Goal: Information Seeking & Learning: Learn about a topic

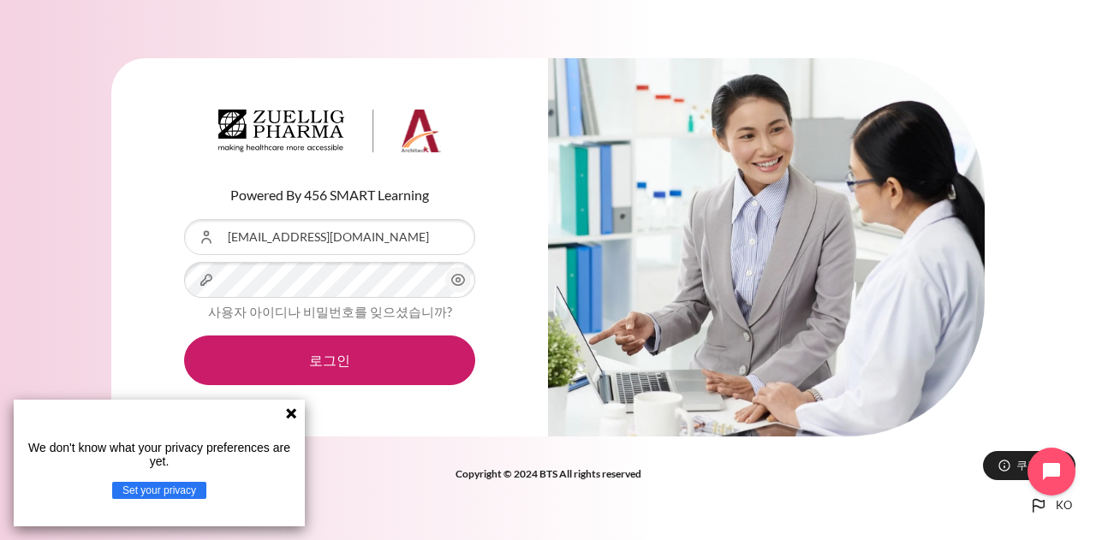
click at [184, 336] on button "로그인" at bounding box center [329, 361] width 291 height 50
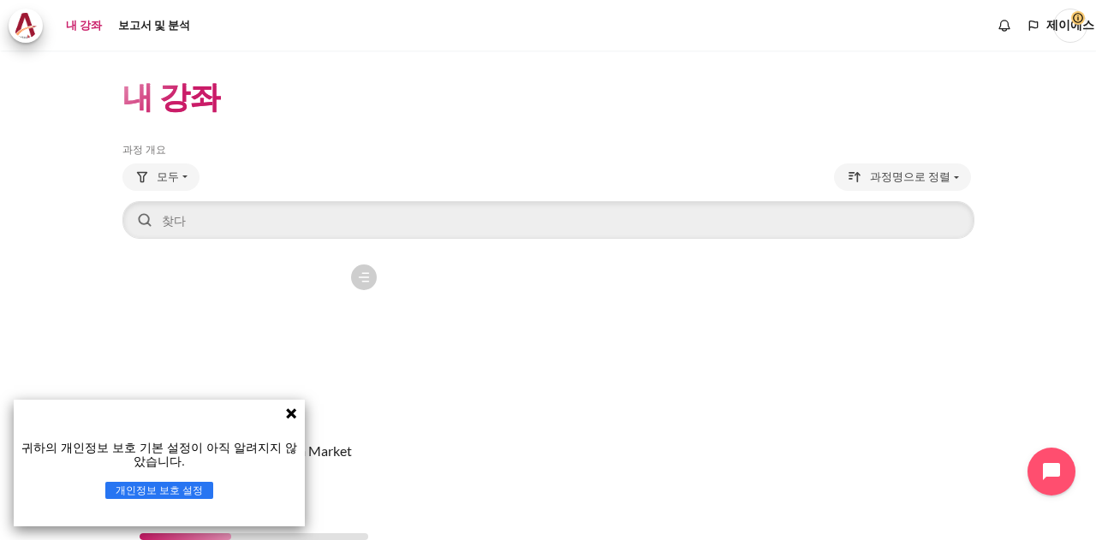
click at [266, 295] on figure "콘텐츠" at bounding box center [254, 341] width 264 height 171
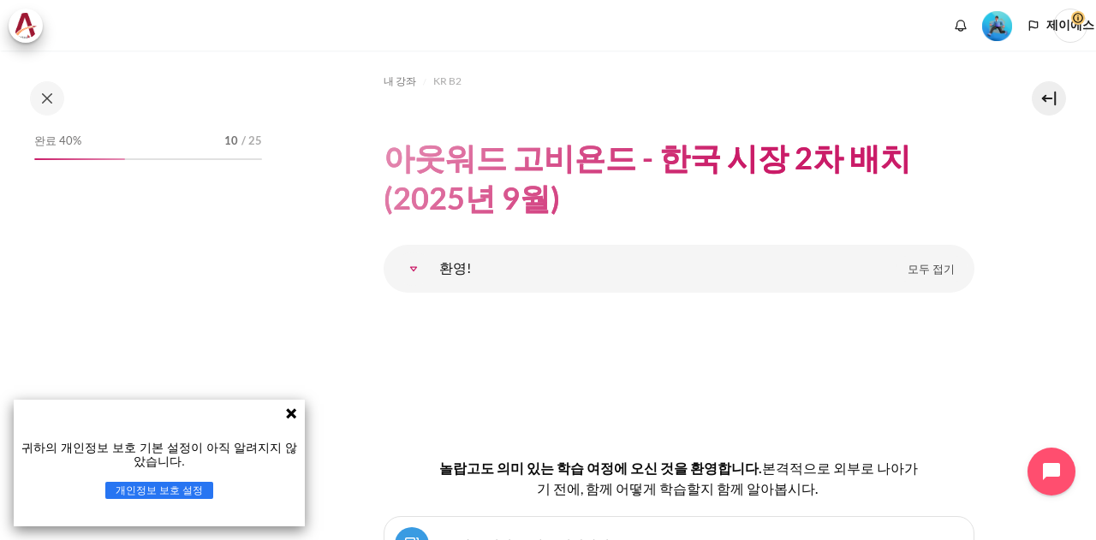
click at [288, 411] on icon at bounding box center [291, 413] width 10 height 10
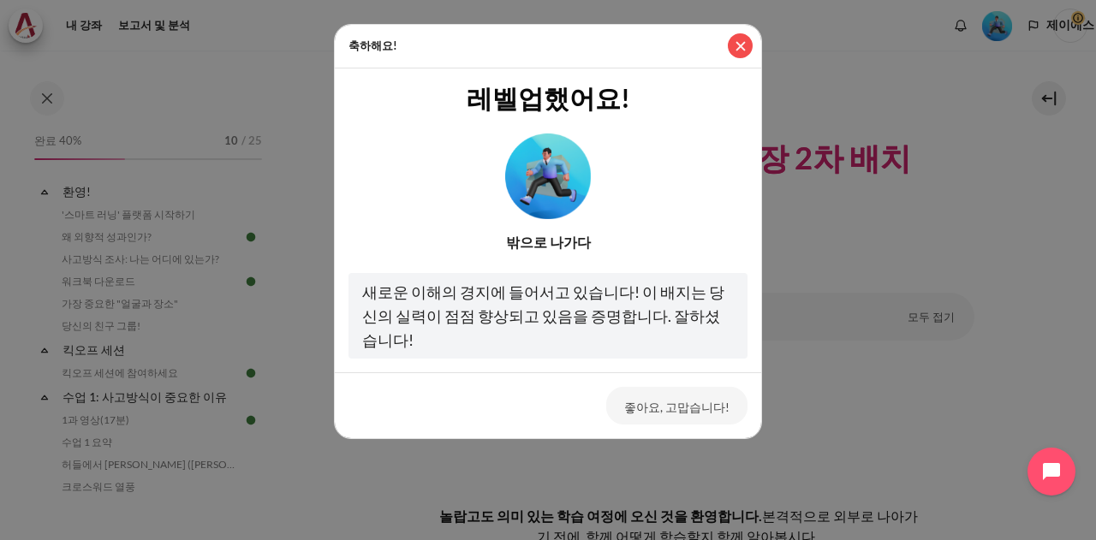
click at [739, 40] on button "닫다" at bounding box center [740, 45] width 25 height 25
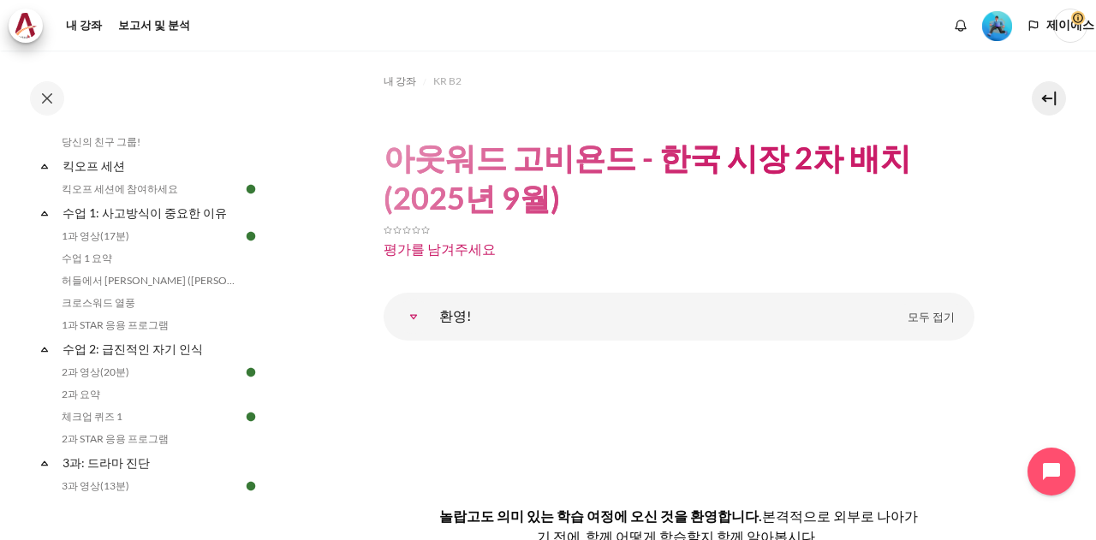
scroll to position [257, 0]
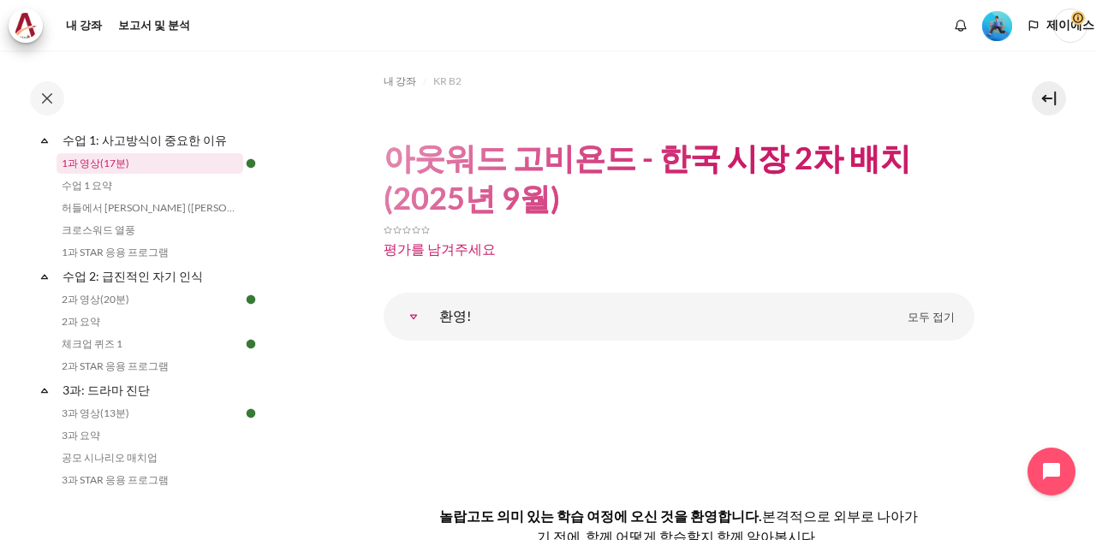
click at [116, 158] on font "1과 영상(17분)" at bounding box center [96, 163] width 68 height 13
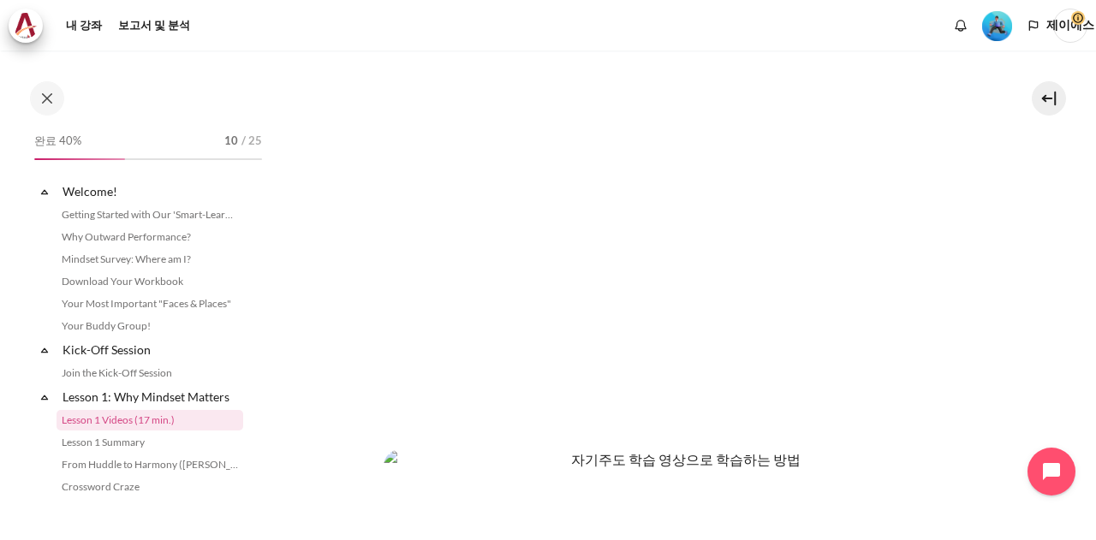
scroll to position [109, 0]
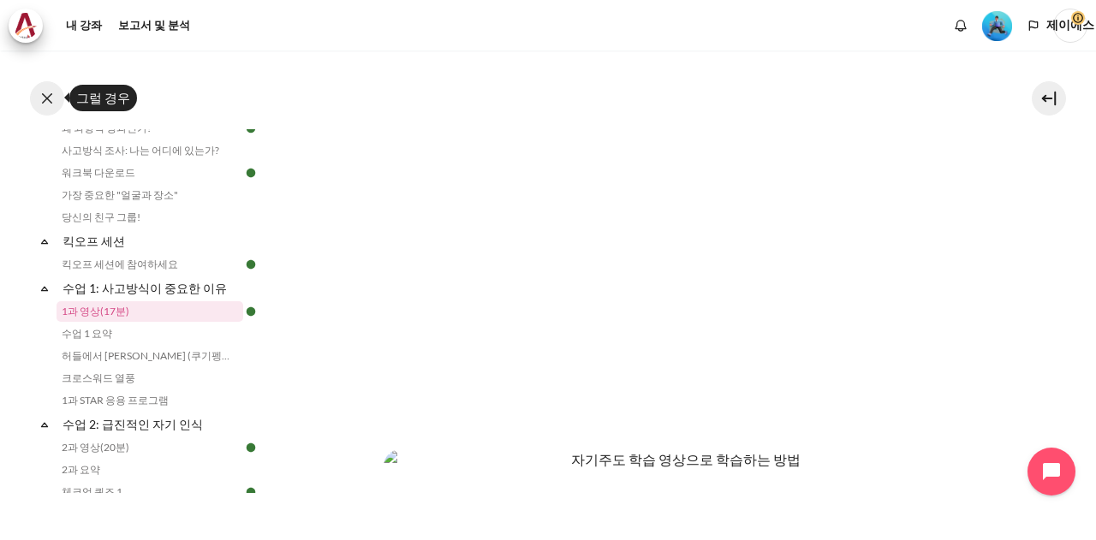
click at [52, 104] on button at bounding box center [47, 98] width 34 height 34
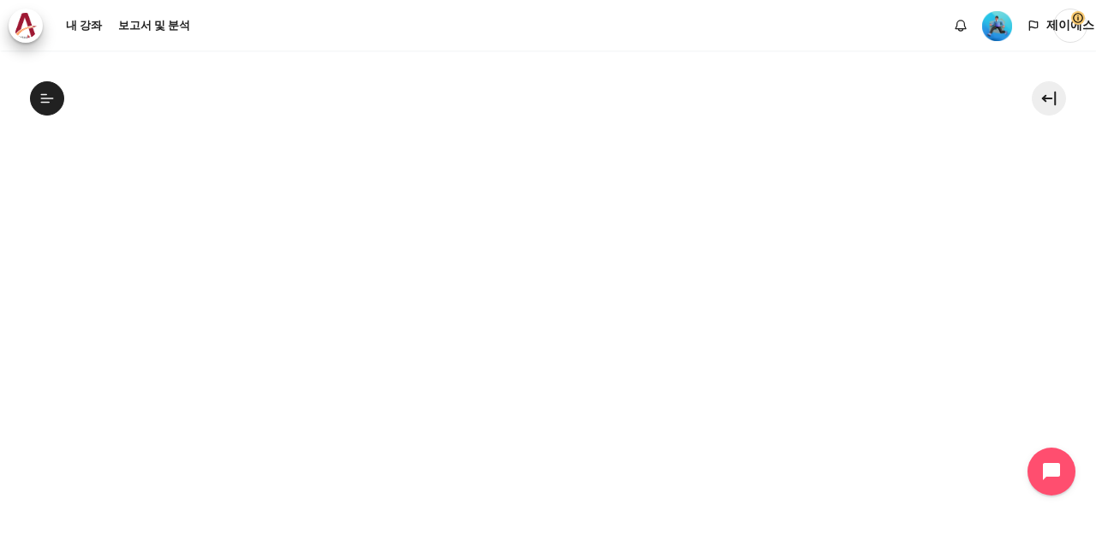
click at [373, 57] on div "콘텐츠" at bounding box center [548, 453] width 852 height 830
click at [41, 101] on icon at bounding box center [46, 98] width 15 height 15
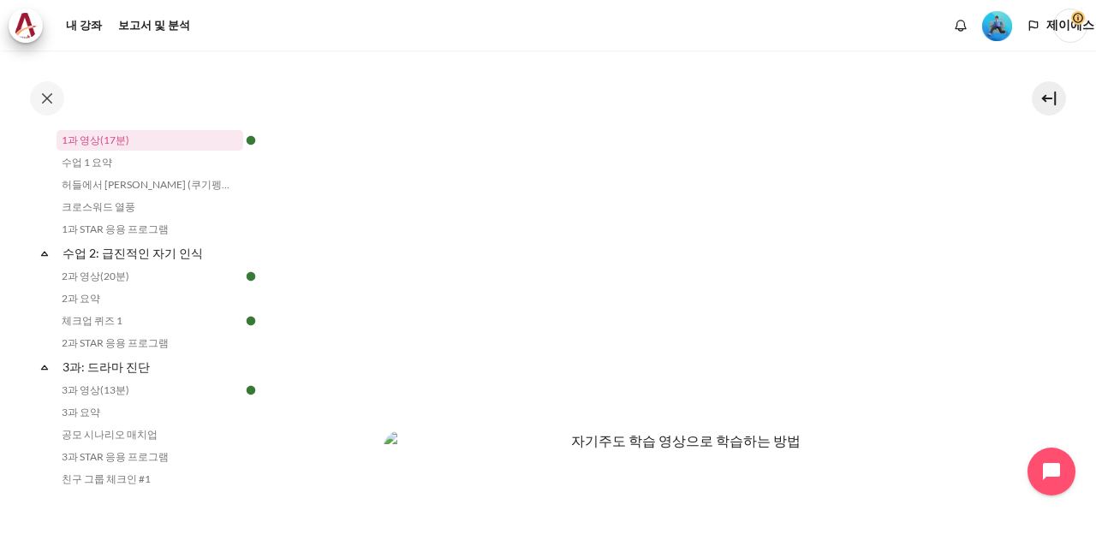
scroll to position [704, 0]
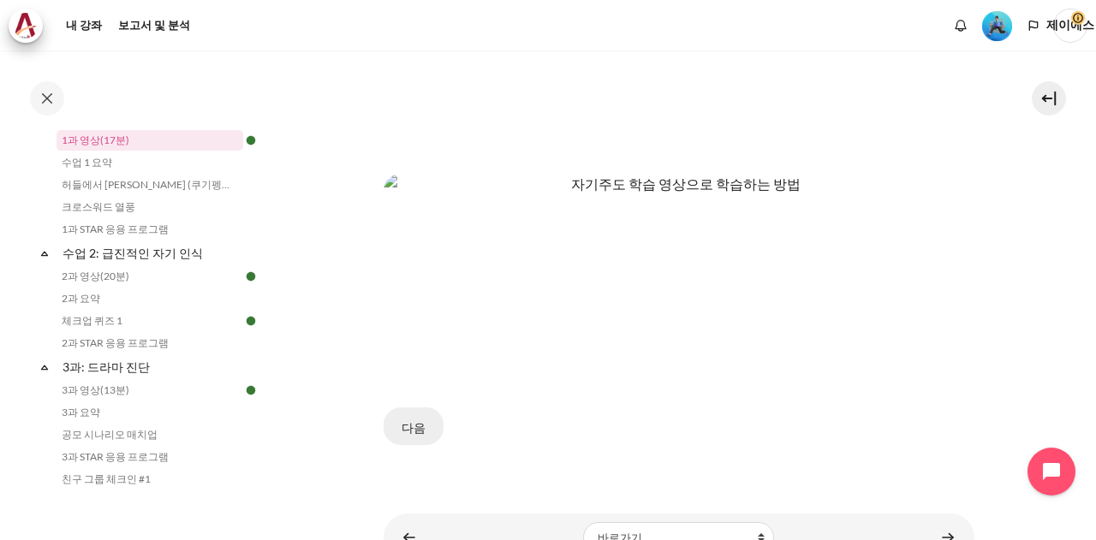
click at [414, 420] on font "다음" at bounding box center [414, 427] width 24 height 15
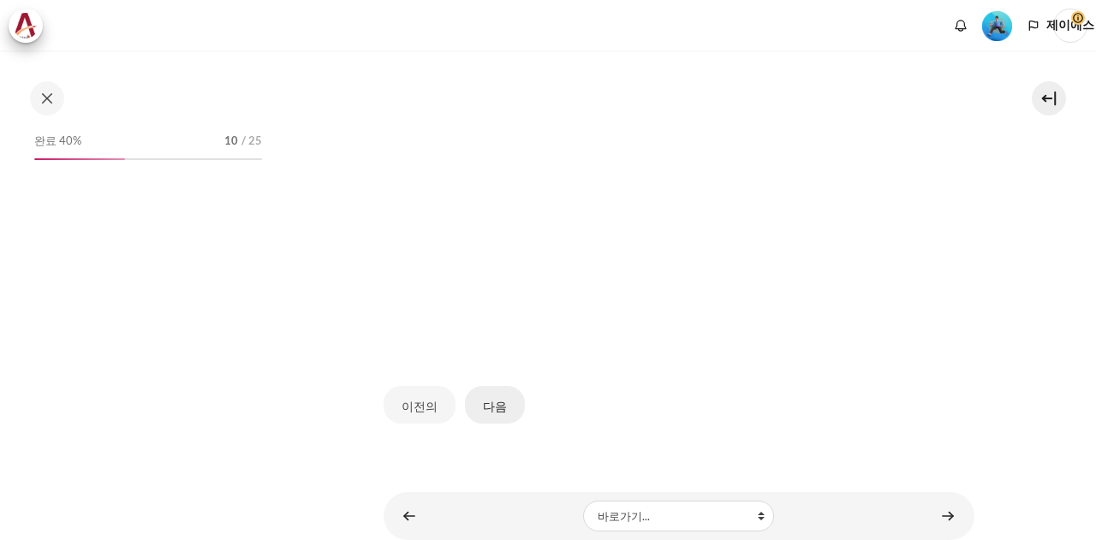
scroll to position [479, 0]
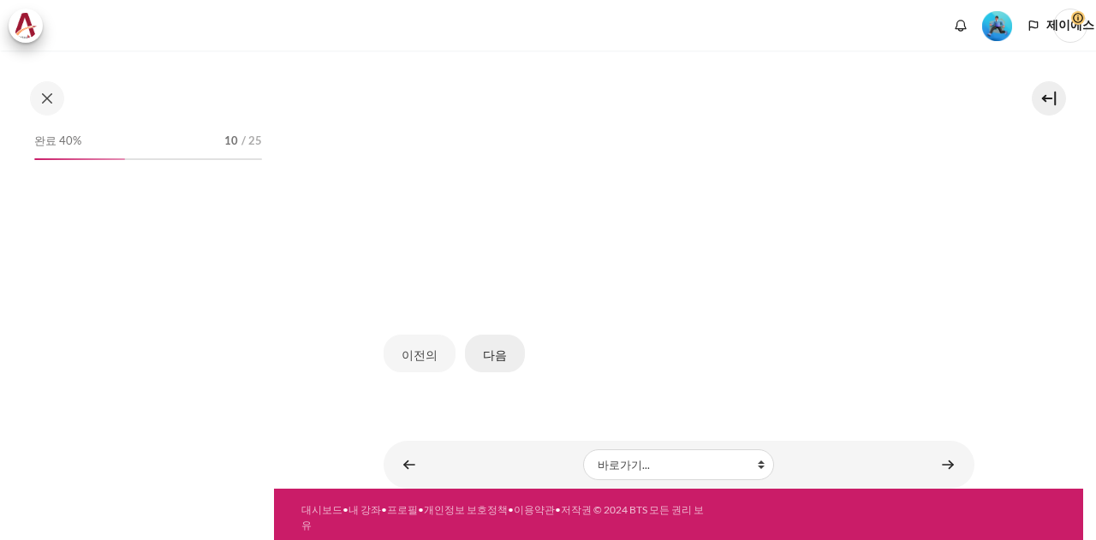
click at [502, 338] on button "다음" at bounding box center [495, 354] width 60 height 38
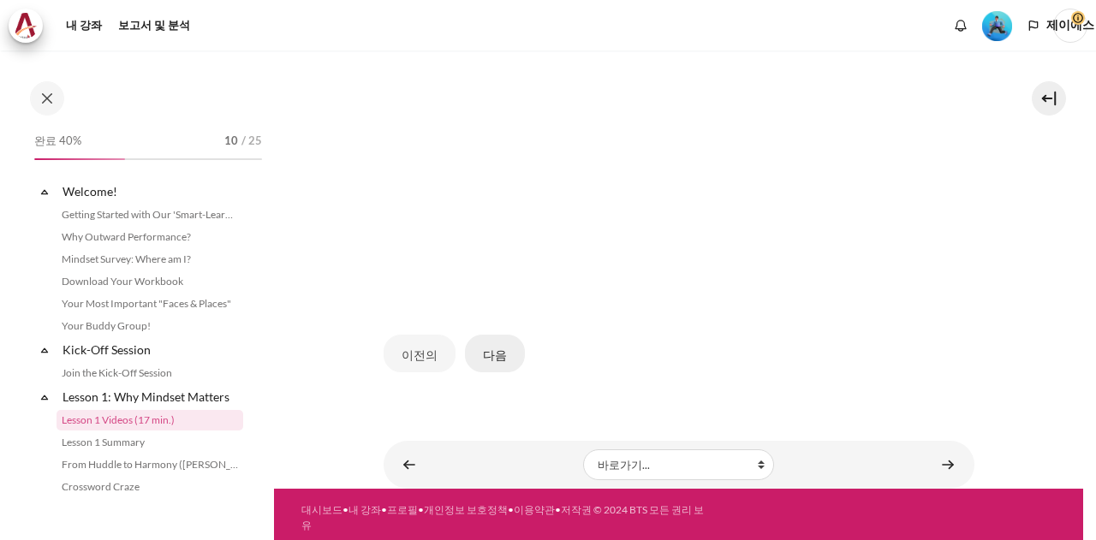
scroll to position [109, 0]
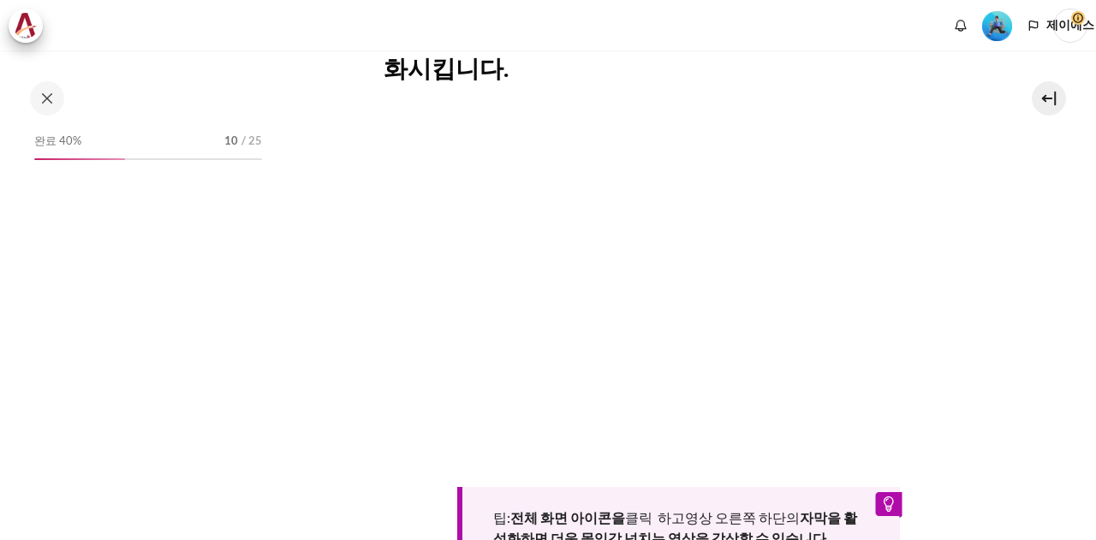
scroll to position [109, 0]
